Goal: Information Seeking & Learning: Understand process/instructions

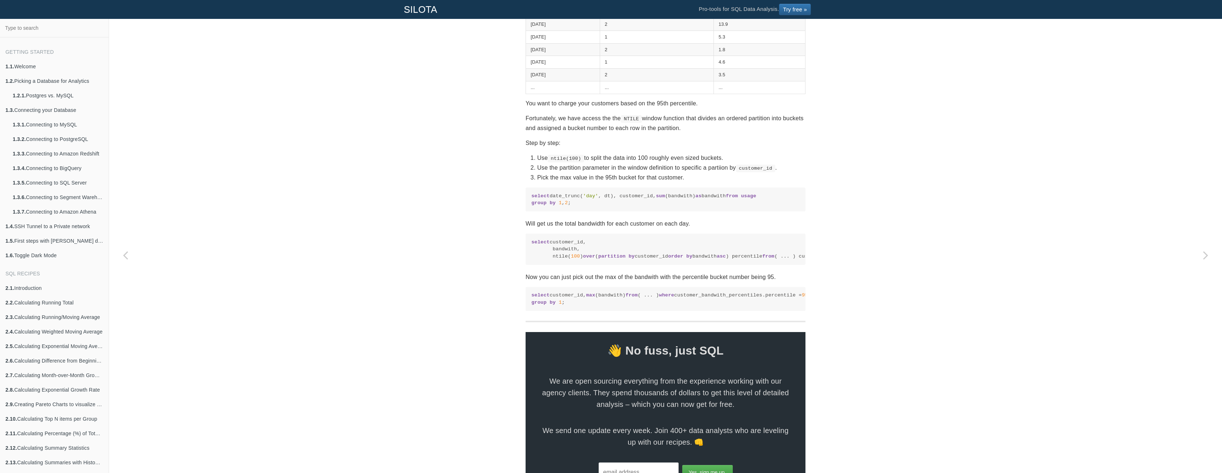
scroll to position [325, 0]
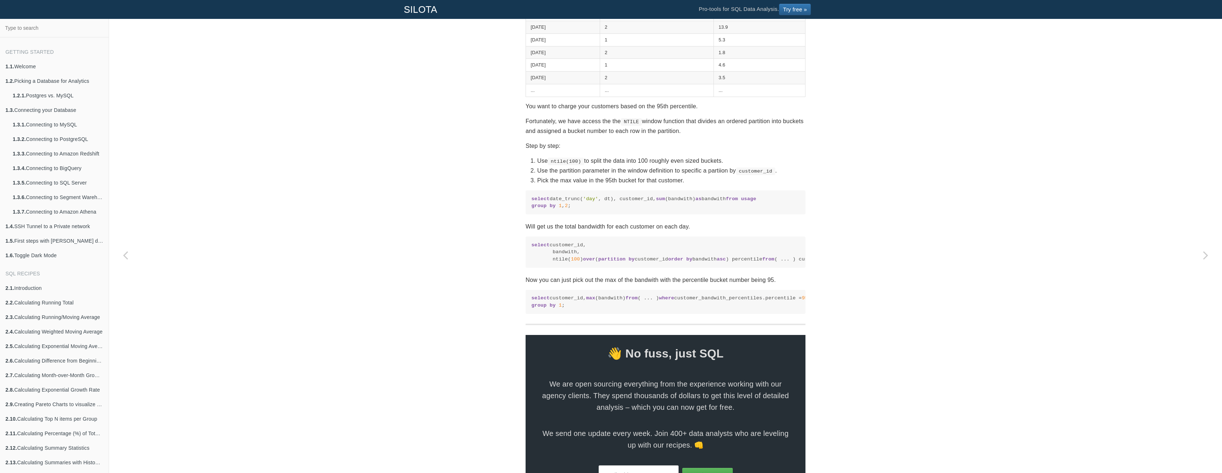
drag, startPoint x: 553, startPoint y: 199, endPoint x: 604, endPoint y: 227, distance: 58.1
click at [598, 214] on pre "select date_trunc( 'day' , dt), customer_id, sum (bandwith) as bandwith from us…" at bounding box center [666, 202] width 280 height 24
click at [604, 227] on section "SQL Recipes Summarizing Data Calculating N-tiles Calculating percentiles, quart…" at bounding box center [666, 113] width 280 height 789
drag, startPoint x: 568, startPoint y: 255, endPoint x: 669, endPoint y: 284, distance: 104.3
click at [661, 267] on pre "select customer_id, bandwith, ntile( 100 ) over ( partition by customer_id orde…" at bounding box center [666, 252] width 280 height 31
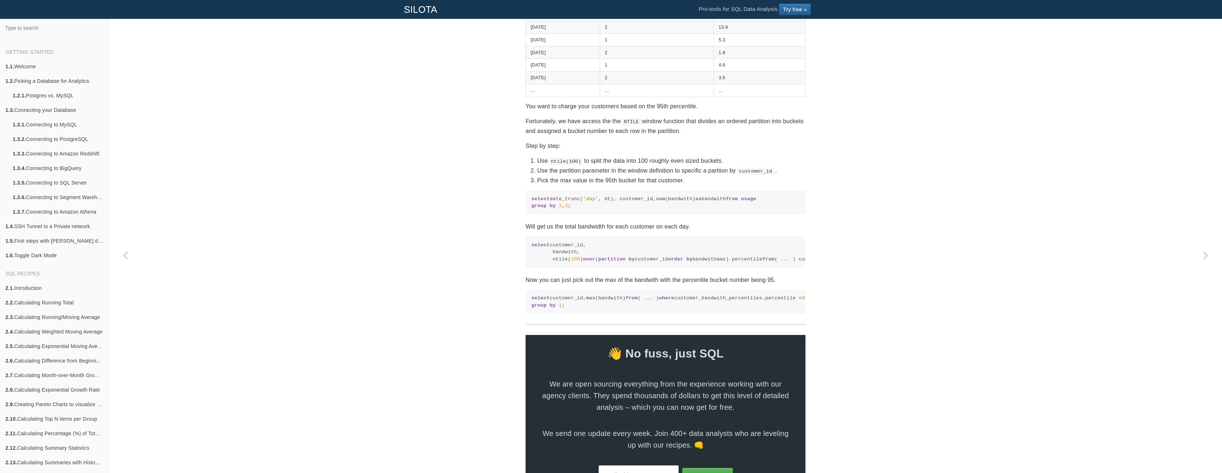
click at [670, 283] on section "SQL Recipes Summarizing Data Calculating N-tiles Calculating percentiles, quart…" at bounding box center [666, 113] width 280 height 789
drag, startPoint x: 555, startPoint y: 311, endPoint x: 576, endPoint y: 343, distance: 37.6
click at [574, 309] on code "select customer_id, max (bandwith) from ( ... ) where customer_bandwith_percent…" at bounding box center [665, 302] width 268 height 14
click at [576, 309] on code "select customer_id, max (bandwith) from ( ... ) where customer_bandwith_percent…" at bounding box center [665, 302] width 268 height 14
click at [616, 309] on code "select customer_id, max (bandwith) from ( ... ) where customer_bandwith_percent…" at bounding box center [665, 302] width 268 height 14
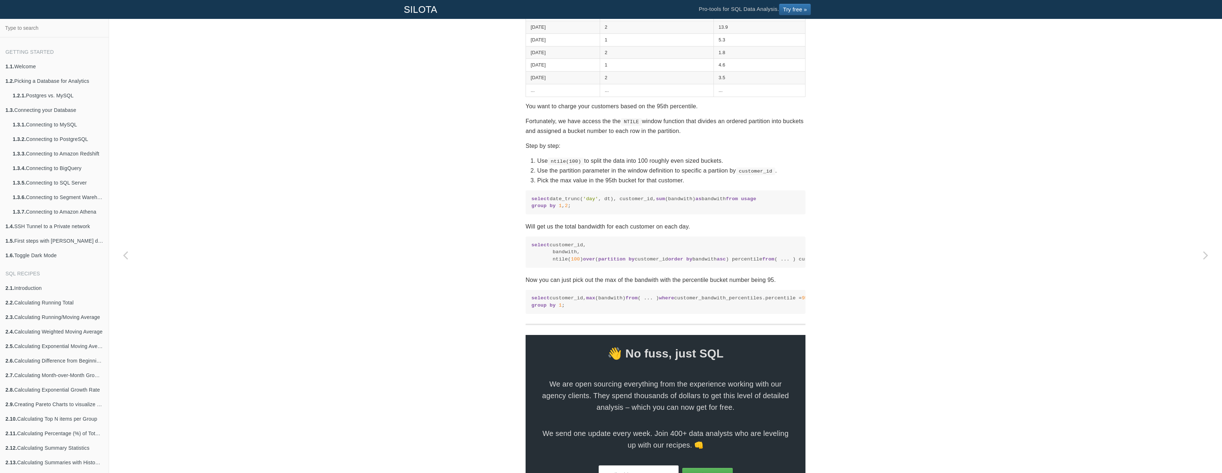
click at [616, 309] on code "select customer_id, max (bandwith) from ( ... ) where customer_bandwith_percent…" at bounding box center [665, 302] width 268 height 14
click at [608, 309] on code "select customer_id, max (bandwith) from ( ... ) where customer_bandwith_percent…" at bounding box center [665, 302] width 268 height 14
click at [621, 263] on code "select customer_id, bandwith, ntile( 100 ) over ( partition by customer_id orde…" at bounding box center [665, 252] width 268 height 21
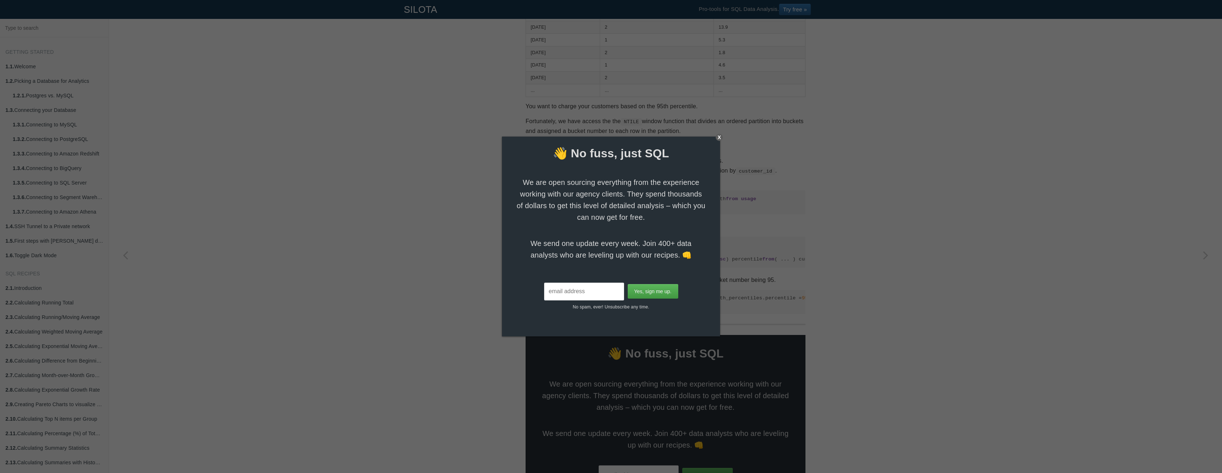
click at [721, 134] on div "X" at bounding box center [719, 137] width 7 height 7
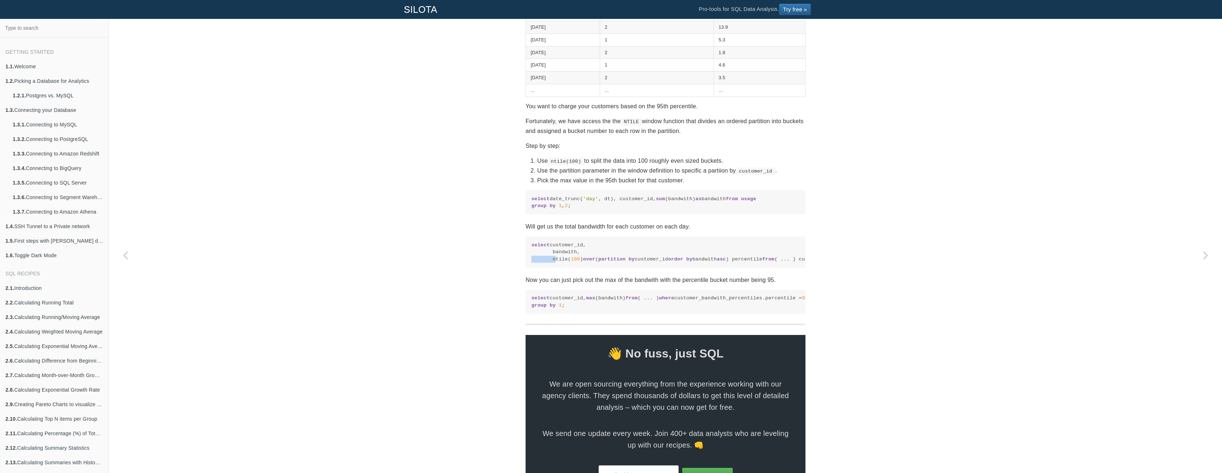
drag, startPoint x: 554, startPoint y: 266, endPoint x: 781, endPoint y: 262, distance: 227.9
click at [781, 262] on code "select customer_id, bandwith, ntile( 100 ) over ( partition by customer_id orde…" at bounding box center [665, 252] width 268 height 21
drag, startPoint x: 779, startPoint y: 267, endPoint x: 554, endPoint y: 266, distance: 225.7
click at [554, 263] on code "select customer_id, bandwith, ntile( 100 ) over ( partition by customer_id orde…" at bounding box center [665, 252] width 268 height 21
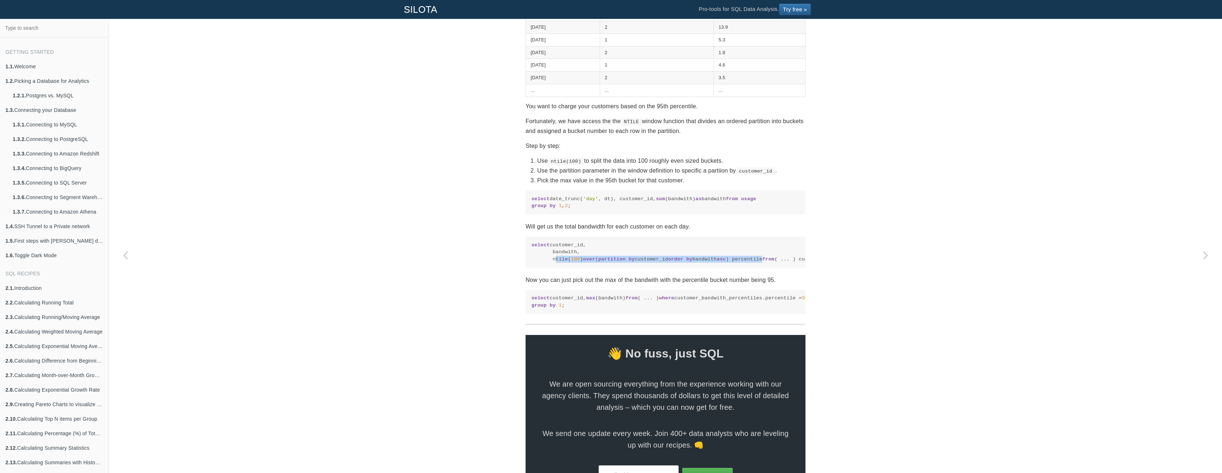
copy code "ntile( 100 ) over ( partition by customer_id order by bandwith asc ) percentile"
click at [668, 258] on code "select customer_id, bandwith, ntile( 100 ) over ( partition by customer_id orde…" at bounding box center [665, 252] width 268 height 21
drag, startPoint x: 603, startPoint y: 267, endPoint x: 781, endPoint y: 266, distance: 178.5
click at [781, 263] on code "select customer_id, bandwith, ntile( 100 ) over ( partition by customer_id orde…" at bounding box center [665, 252] width 268 height 21
copy code "( partition by customer_id order by bandwith asc ) percentile"
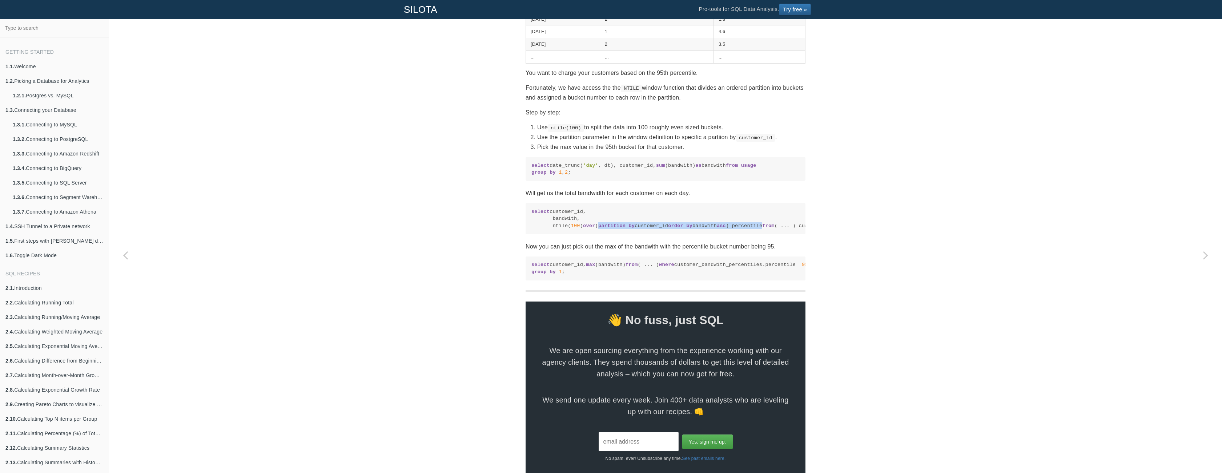
scroll to position [358, 0]
